Goal: Check status: Check status

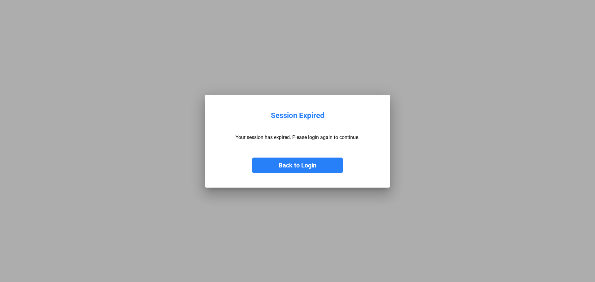
click at [289, 170] on button "Back to Login" at bounding box center [297, 165] width 90 height 15
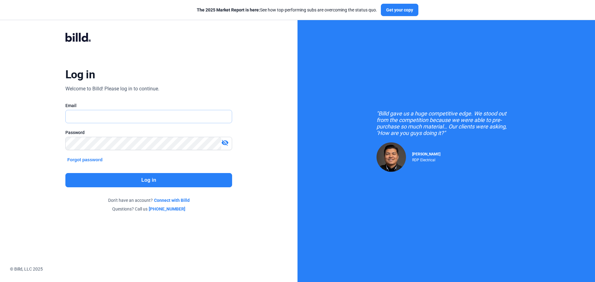
type input "[PERSON_NAME][EMAIL_ADDRESS][DOMAIN_NAME]"
click at [160, 175] on button "Log in" at bounding box center [148, 180] width 167 height 14
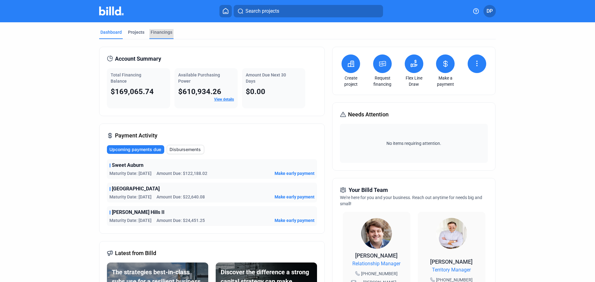
click at [158, 33] on div "Financings" at bounding box center [162, 32] width 22 height 6
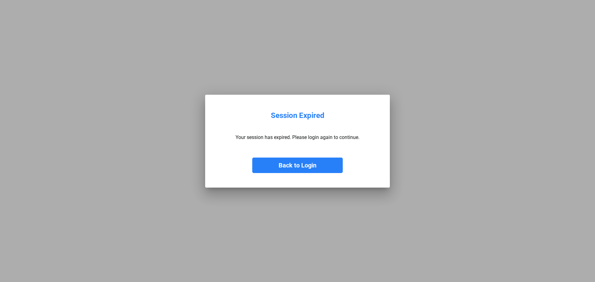
click at [280, 167] on button "Back to Login" at bounding box center [297, 165] width 90 height 15
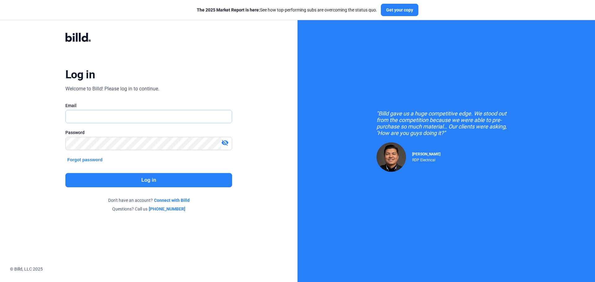
type input "[PERSON_NAME][EMAIL_ADDRESS][DOMAIN_NAME]"
click at [173, 175] on button "Log in" at bounding box center [148, 180] width 167 height 14
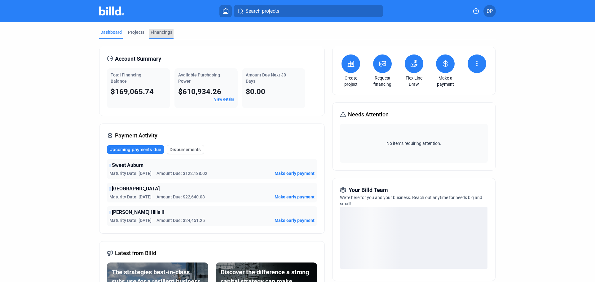
click at [152, 32] on div "Financings" at bounding box center [162, 32] width 22 height 6
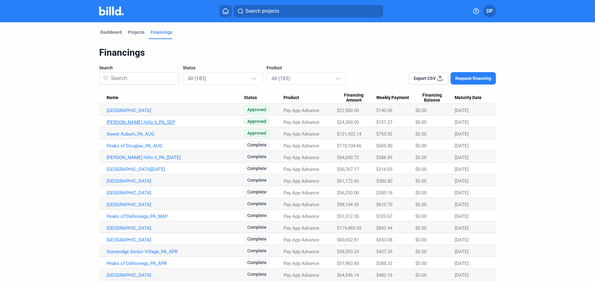
click at [143, 124] on link "[PERSON_NAME] Hills II_PA_SEP" at bounding box center [175, 123] width 137 height 6
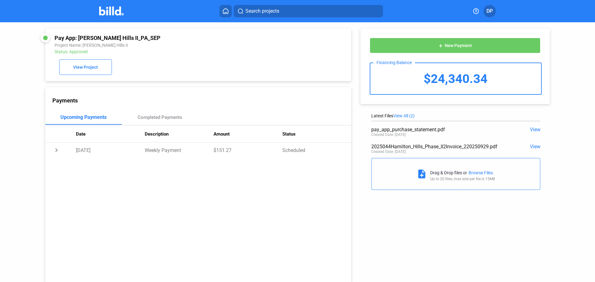
click at [531, 130] on span "View" at bounding box center [535, 130] width 11 height 6
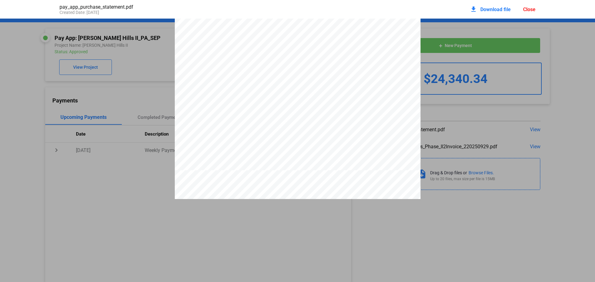
scroll to position [530, 0]
click at [374, 239] on pdf-viewer "DISCLOSURE STATEMENT This Disclosure Statement is being provided by Billd Excha…" at bounding box center [297, 132] width 595 height 226
click at [522, 11] on div "download Download file Close" at bounding box center [503, 9] width 66 height 14
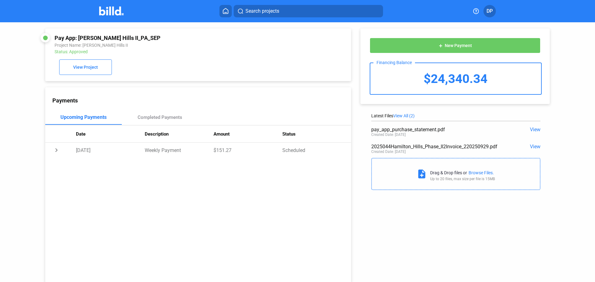
click at [534, 130] on span "View" at bounding box center [535, 130] width 11 height 6
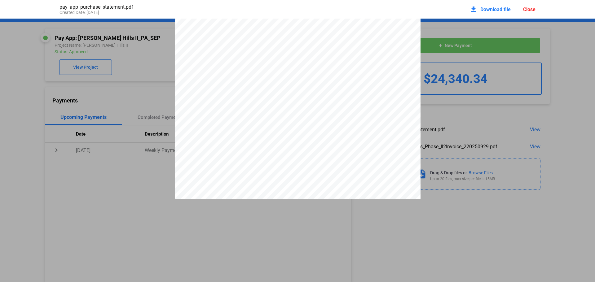
scroll to position [726, 0]
click at [527, 10] on div "Close" at bounding box center [529, 10] width 12 height 6
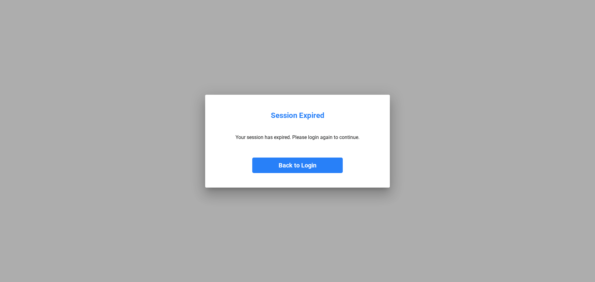
click at [304, 162] on button "Back to Login" at bounding box center [297, 165] width 90 height 15
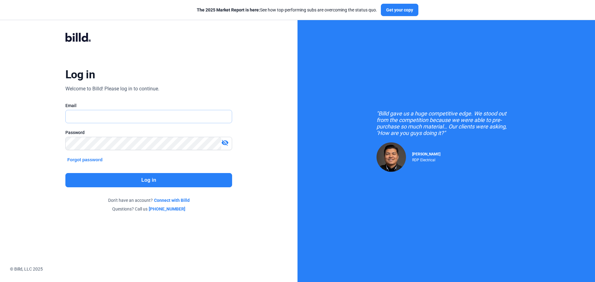
type input "[PERSON_NAME][EMAIL_ADDRESS][DOMAIN_NAME]"
click at [148, 177] on button "Log in" at bounding box center [148, 180] width 167 height 14
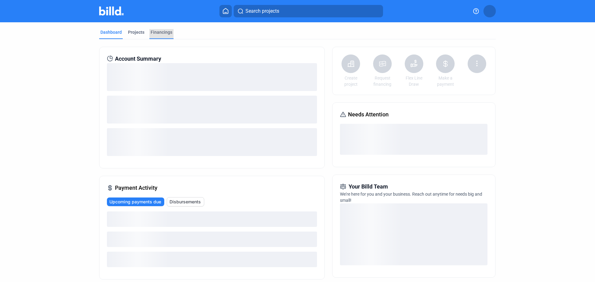
click at [163, 35] on div "Financings" at bounding box center [162, 32] width 22 height 6
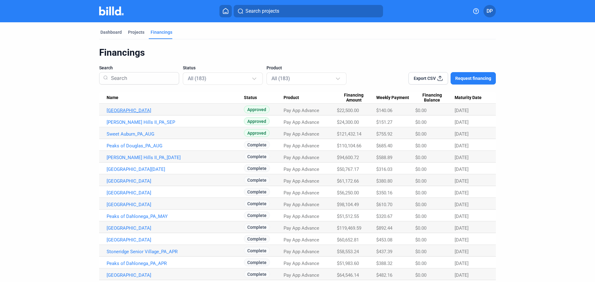
drag, startPoint x: 120, startPoint y: 112, endPoint x: 115, endPoint y: 110, distance: 5.8
click at [115, 110] on link "[GEOGRAPHIC_DATA]" at bounding box center [175, 111] width 137 height 6
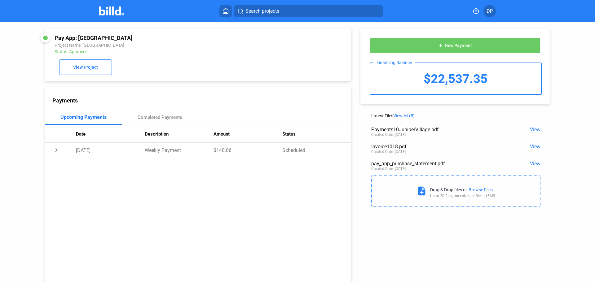
click at [532, 163] on span "View" at bounding box center [535, 164] width 11 height 6
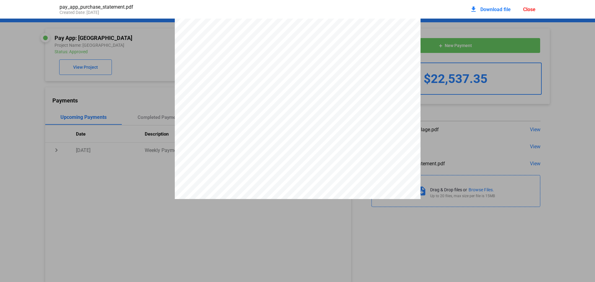
scroll to position [499, 0]
click at [524, 10] on div "Close" at bounding box center [529, 10] width 12 height 6
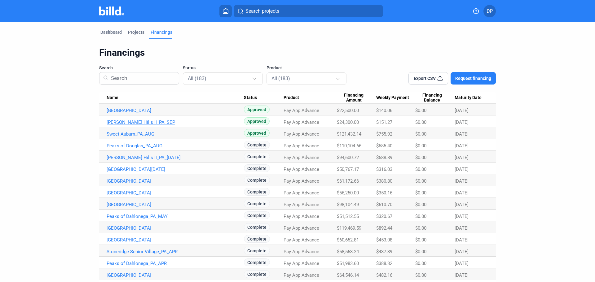
click at [142, 123] on link "[PERSON_NAME] Hills II_PA_SEP" at bounding box center [175, 123] width 137 height 6
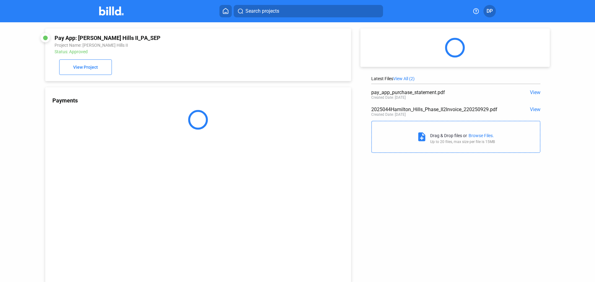
click at [534, 95] on span "View" at bounding box center [535, 93] width 11 height 6
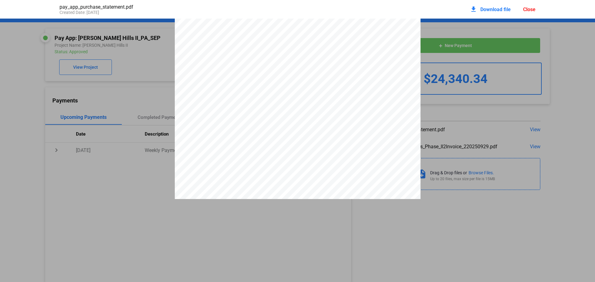
scroll to position [458, 0]
